Goal: Task Accomplishment & Management: Manage account settings

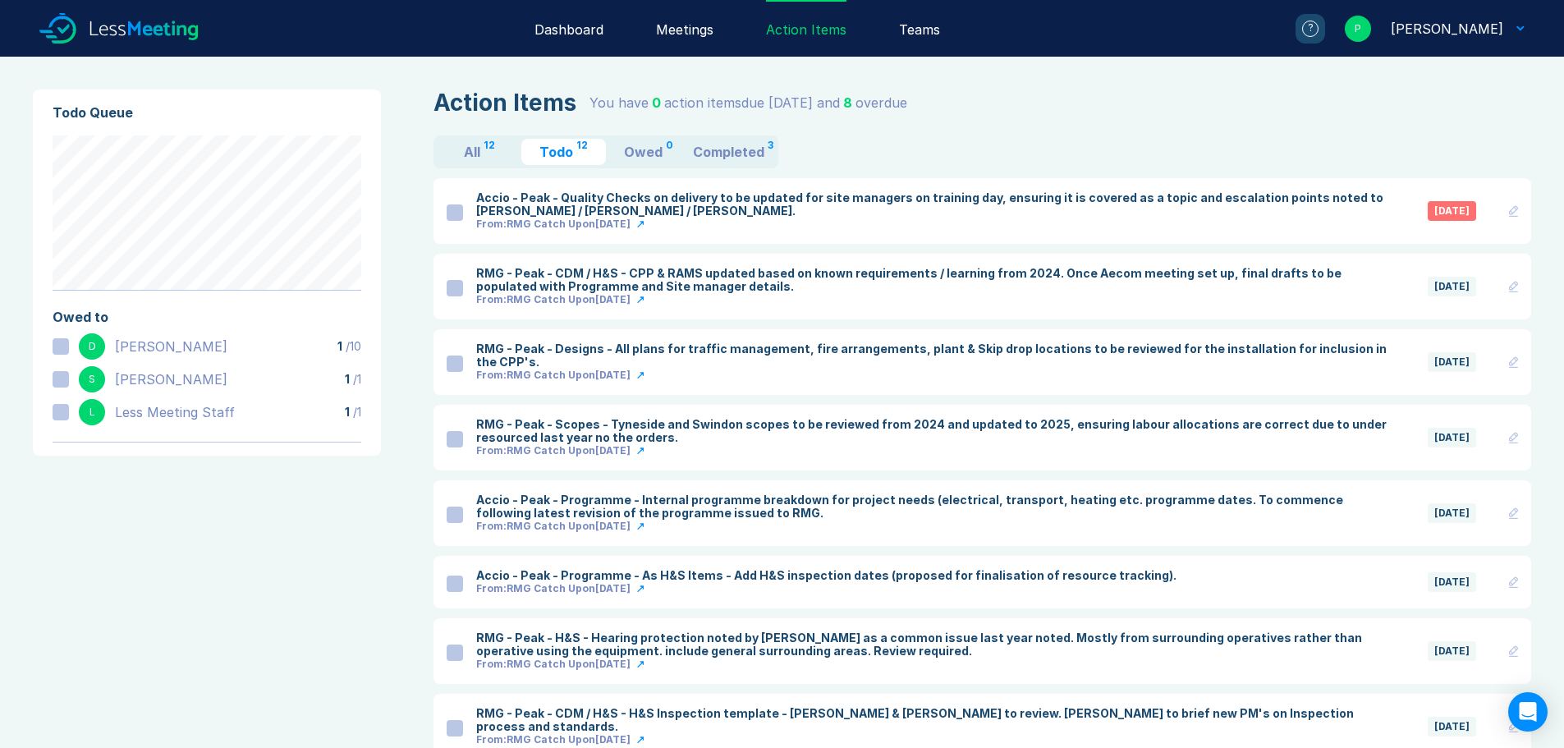
click at [840, 444] on link "From: RMG Catch Up on Sep 3" at bounding box center [935, 450] width 919 height 13
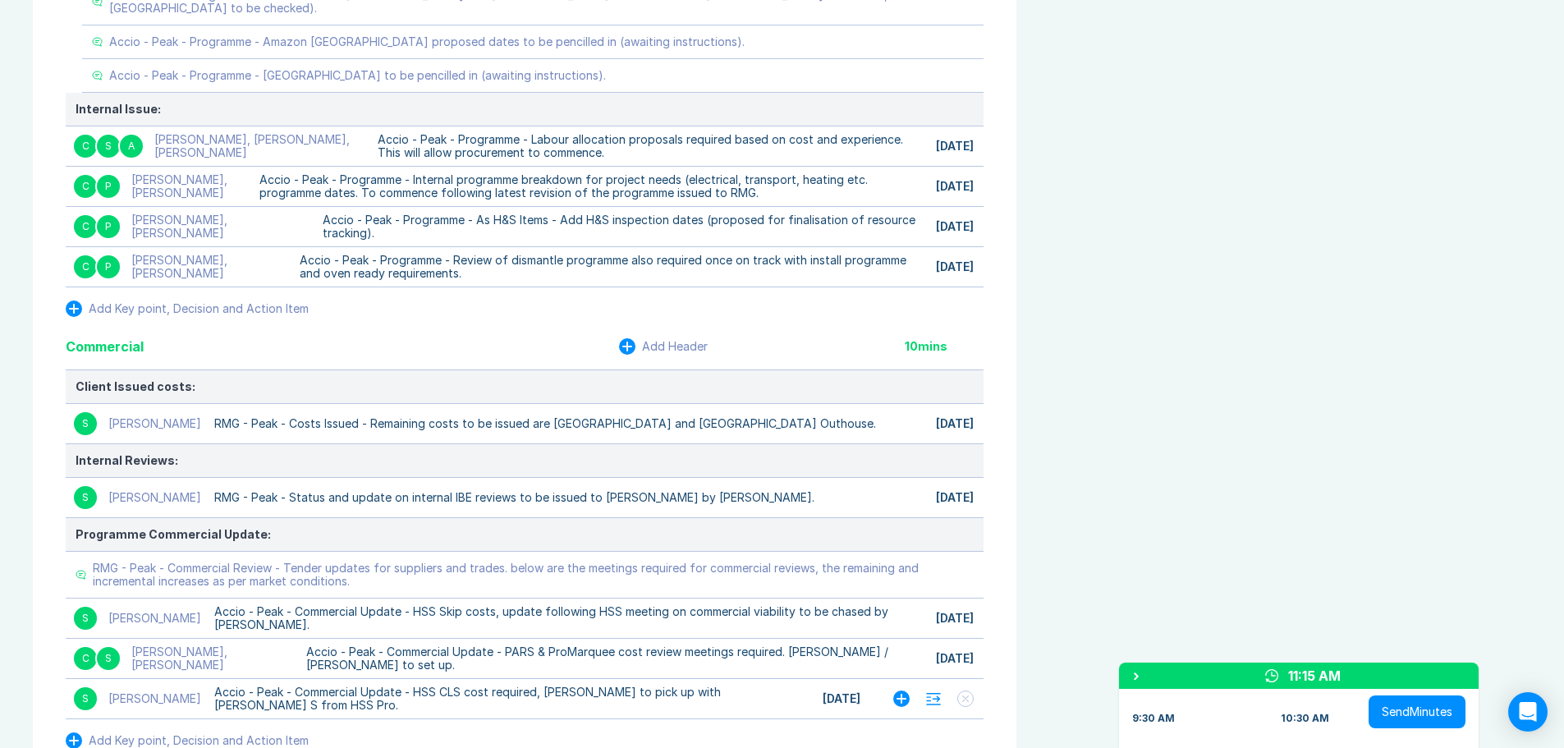
scroll to position [1724, 0]
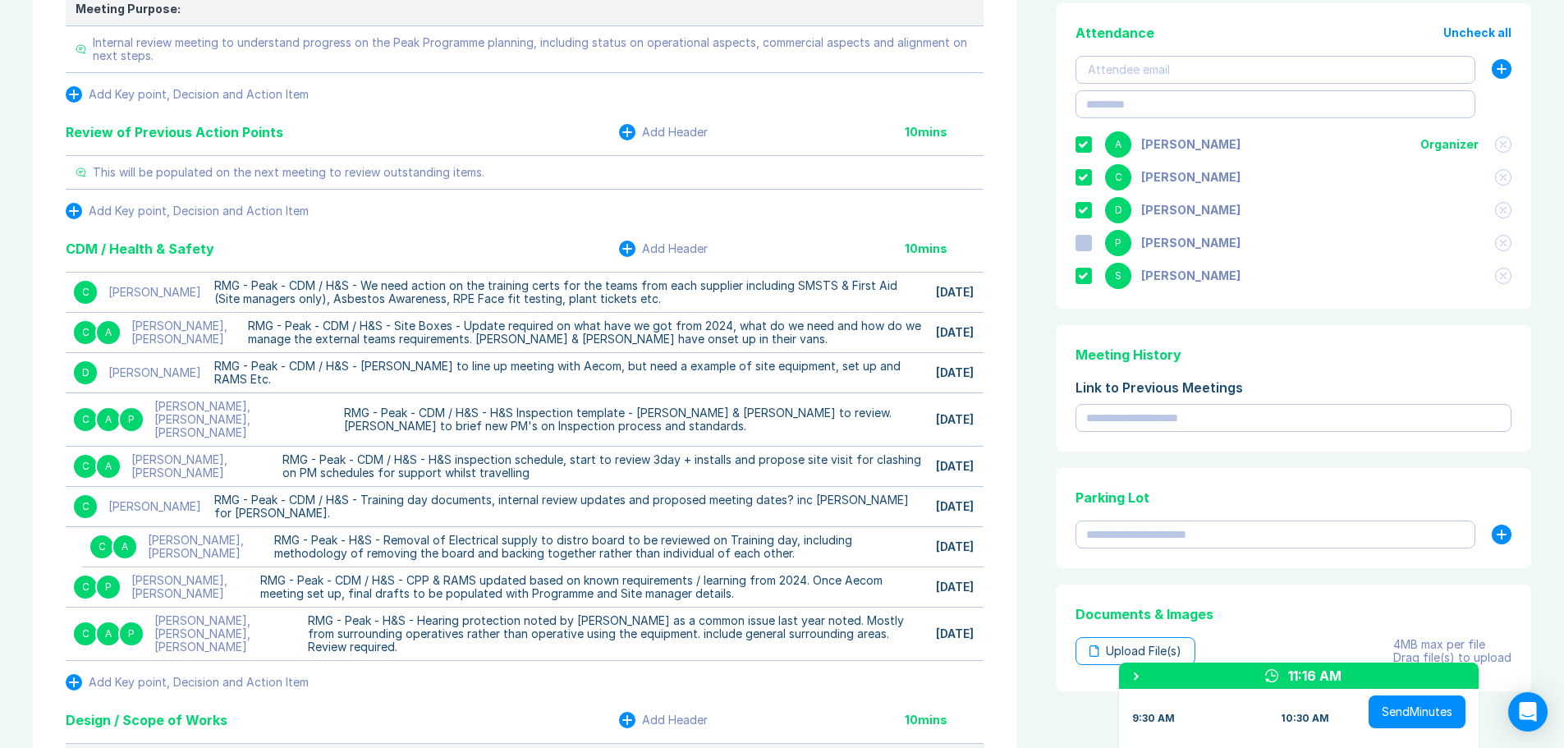
scroll to position [0, 0]
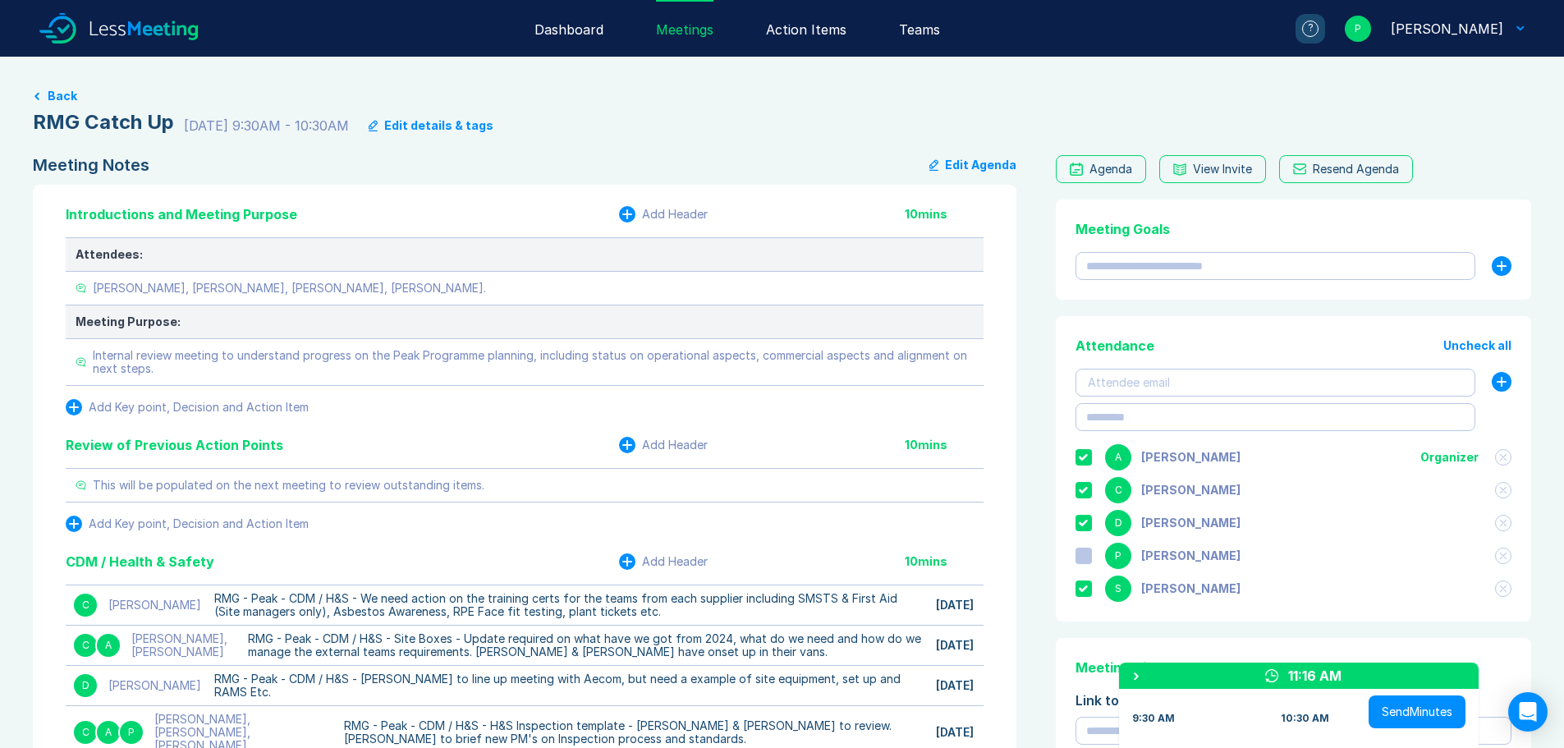
click at [69, 94] on button "Back" at bounding box center [63, 95] width 30 height 13
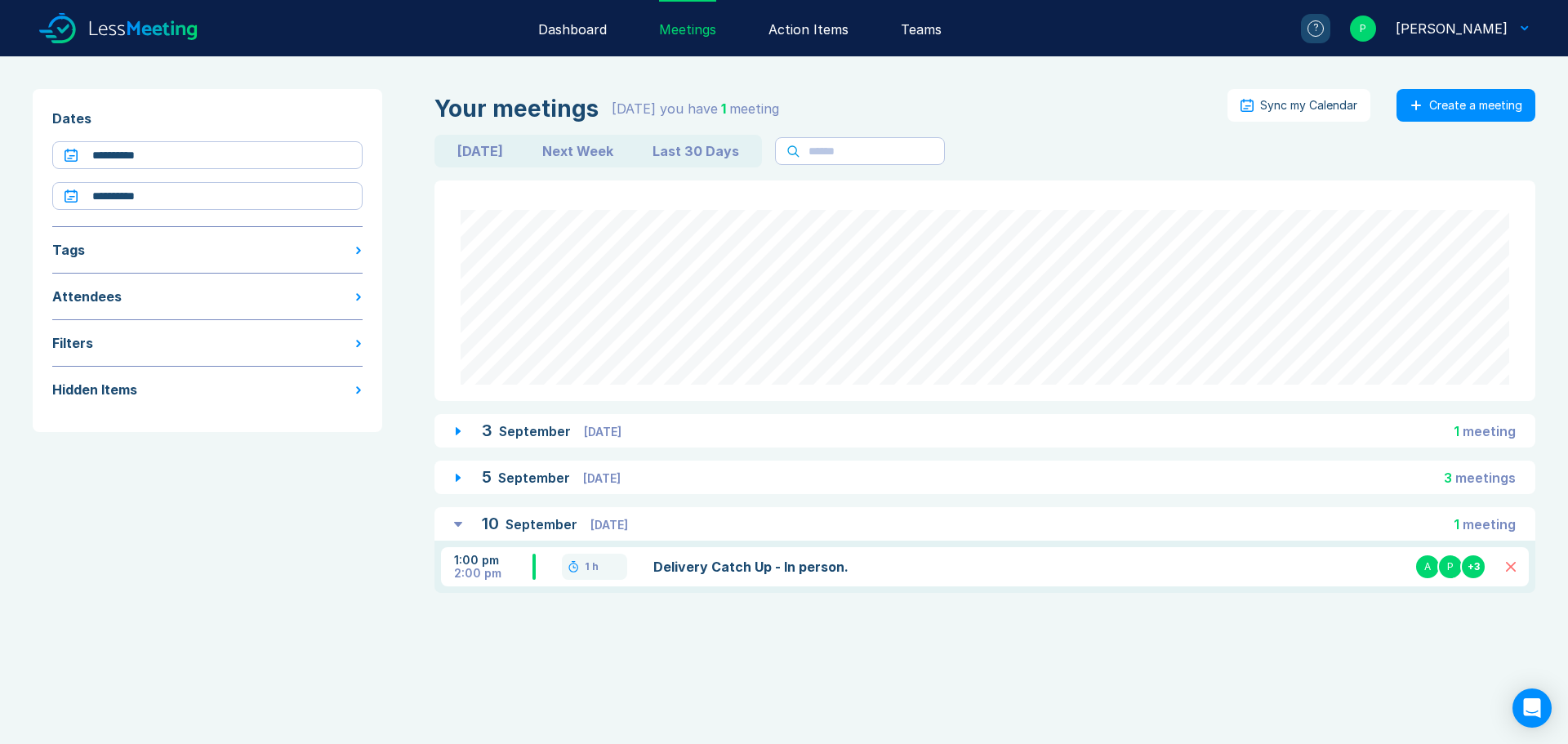
click at [1170, 108] on div "Your meetings Today you have 1 meeting Sync my Calendar Create a meeting" at bounding box center [985, 104] width 1101 height 33
click at [1283, 102] on div "Sync my Calendar" at bounding box center [1309, 104] width 98 height 13
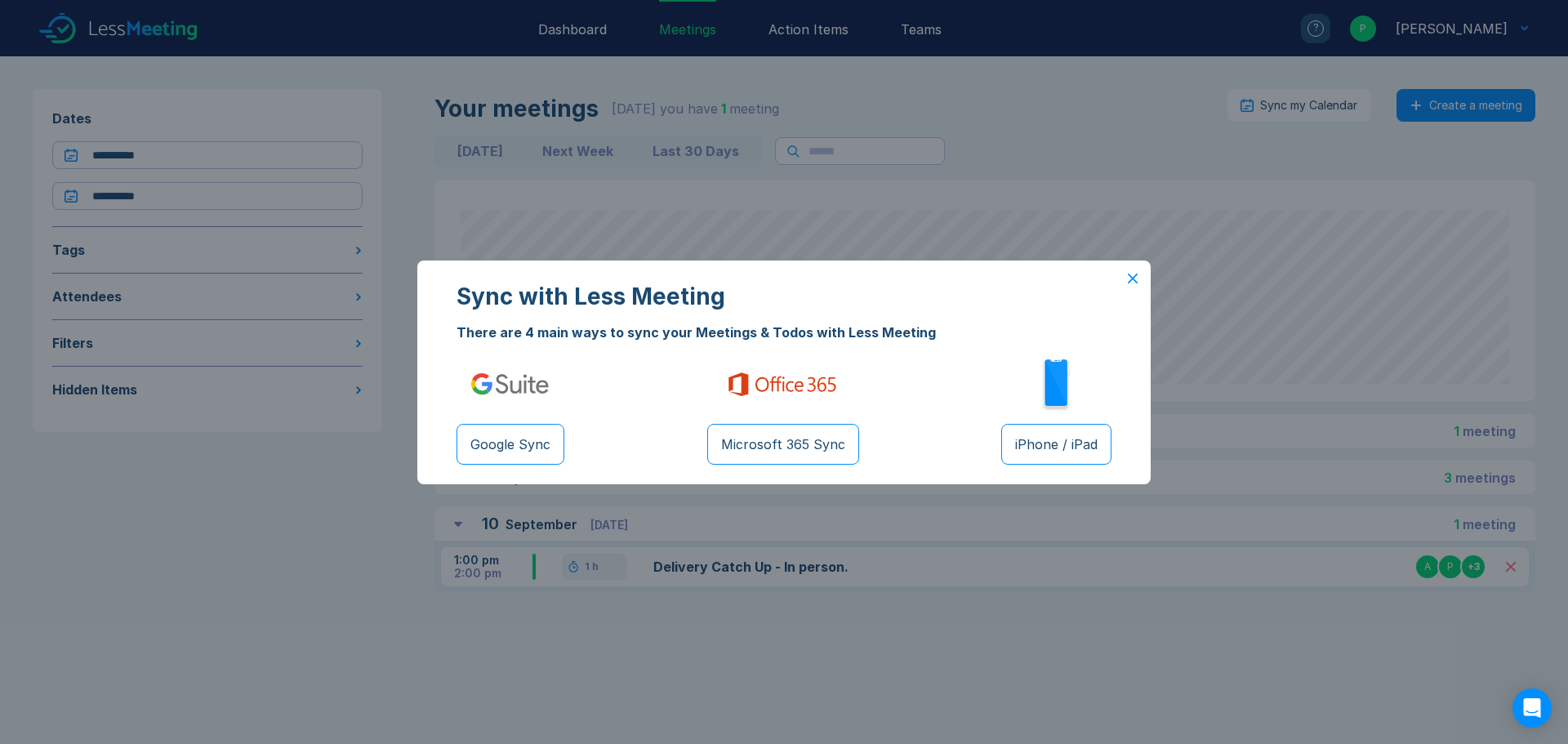
click at [977, 162] on div "Sync with Less Meeting There are 4 main ways to sync your Meetings & Todos with…" at bounding box center [784, 372] width 1568 height 744
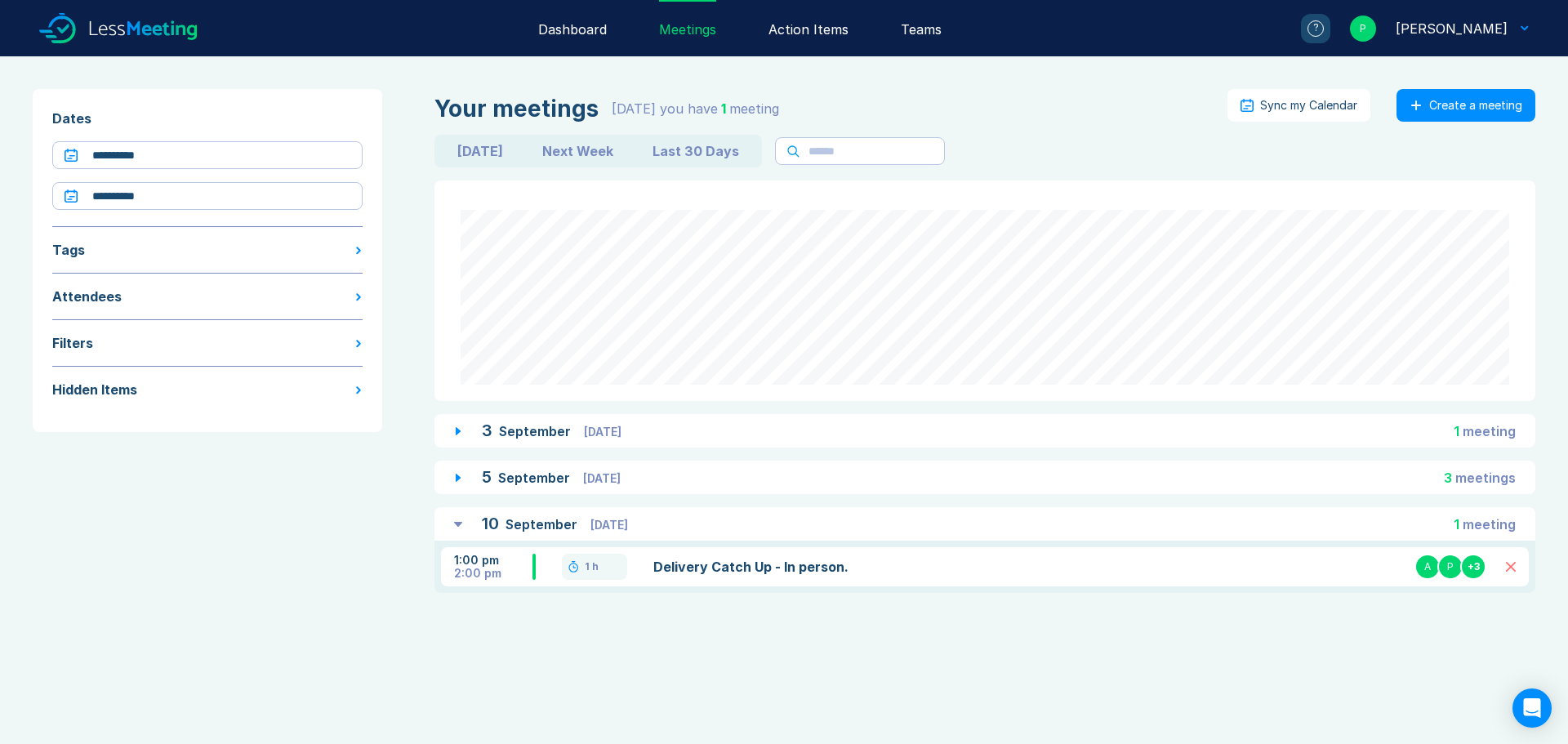
click at [745, 634] on body "**********" at bounding box center [784, 372] width 1568 height 744
click at [516, 432] on span "September" at bounding box center [537, 431] width 76 height 16
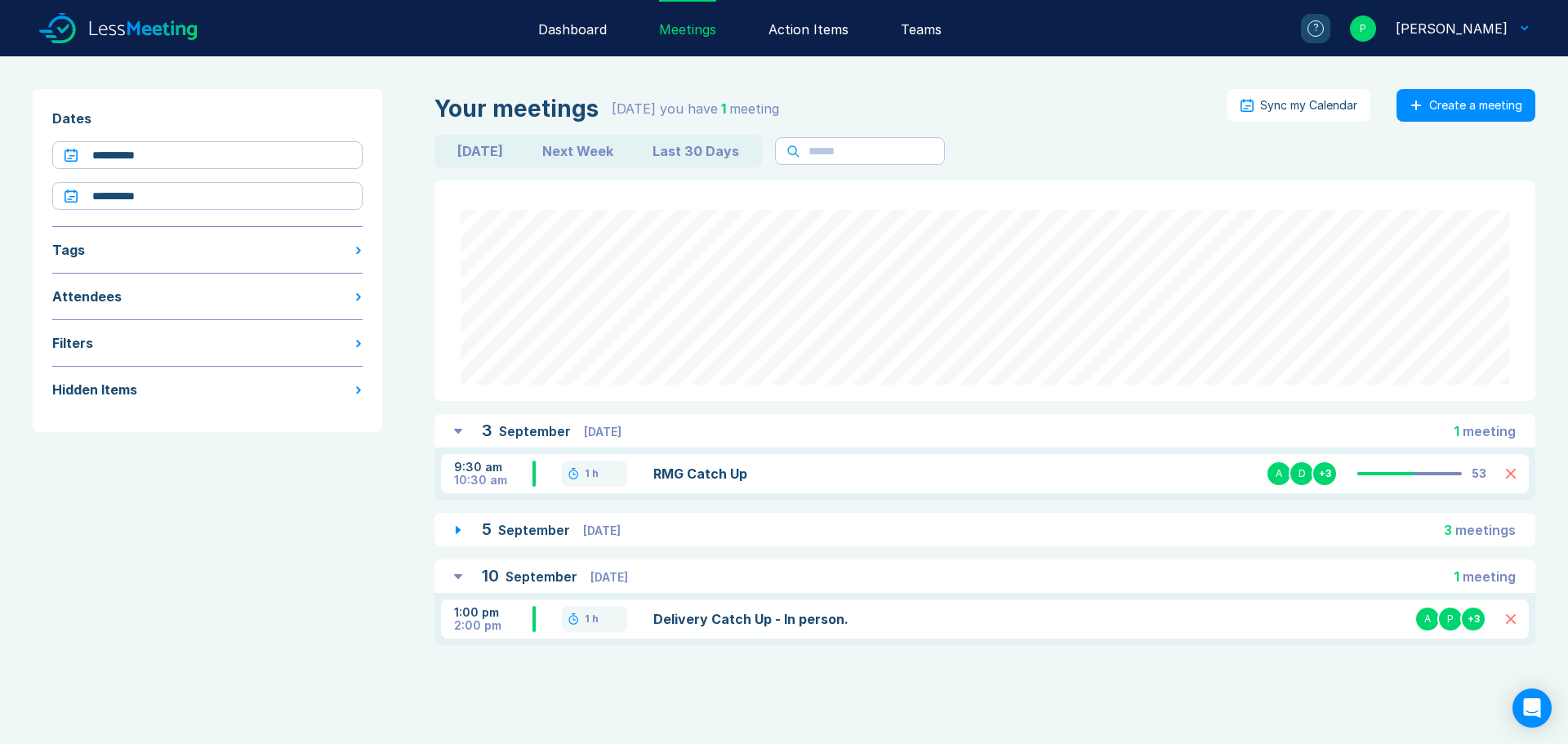
click at [693, 472] on link "RMG Catch Up" at bounding box center [830, 473] width 353 height 20
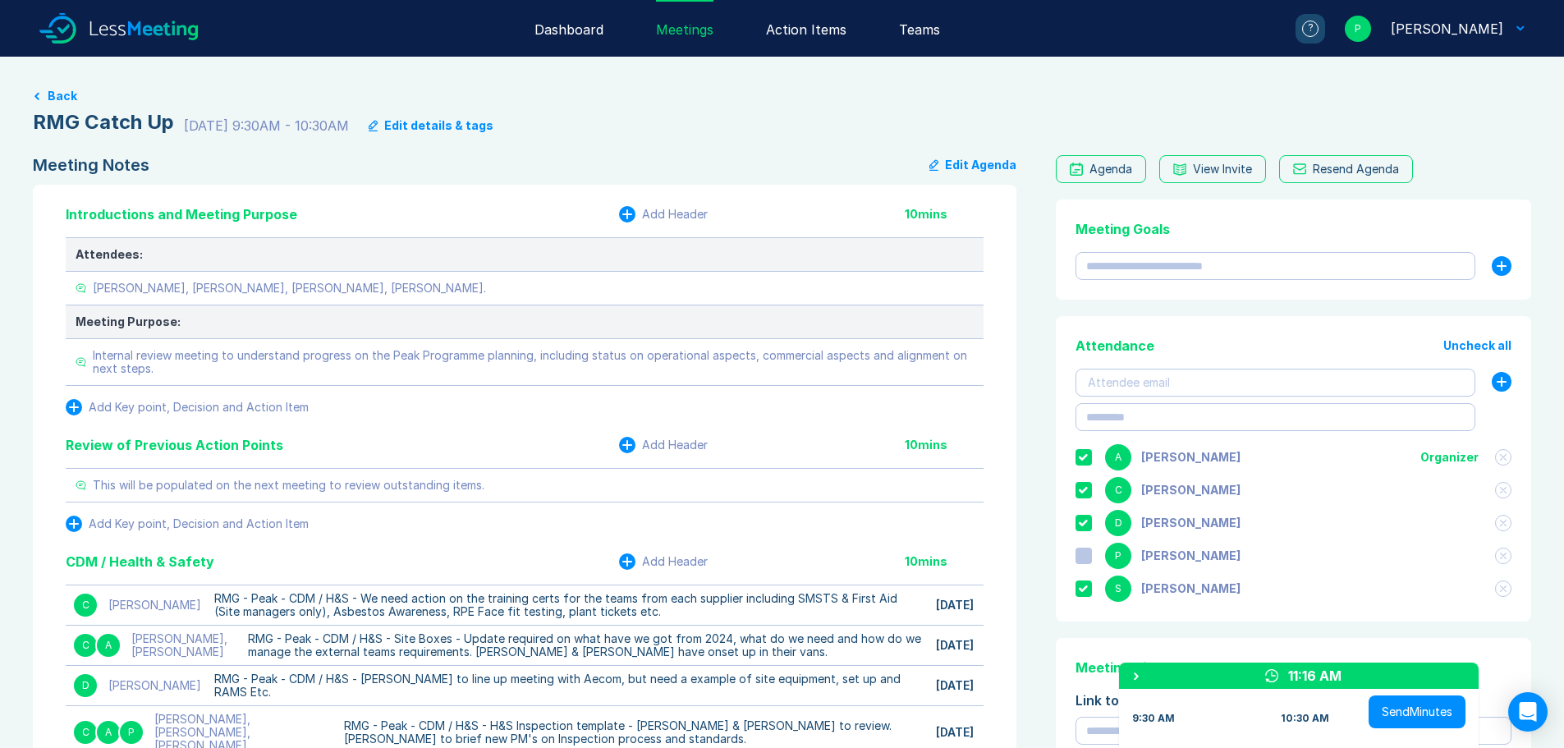
click at [823, 25] on div "Action Items" at bounding box center [806, 28] width 80 height 57
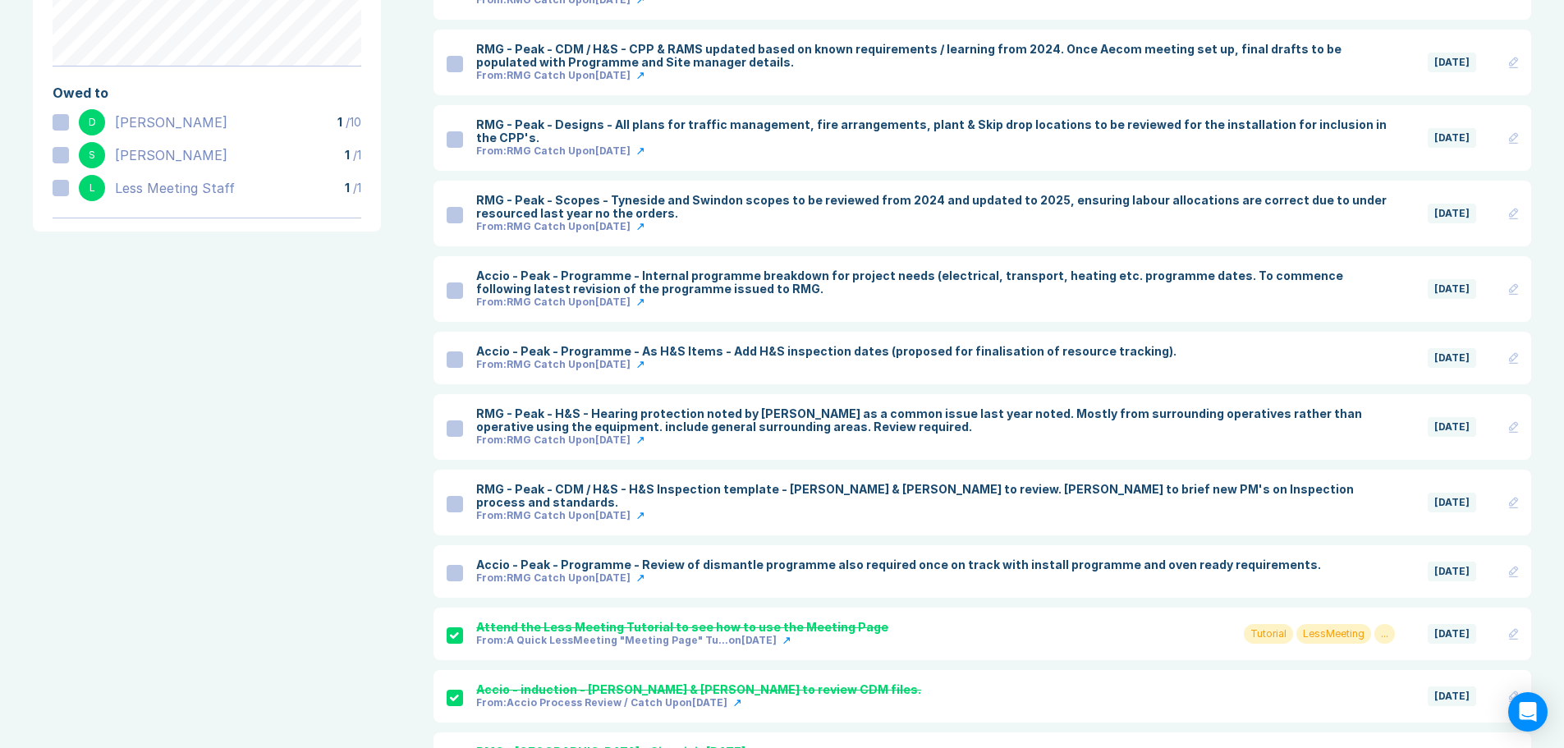
scroll to position [186, 0]
